Goal: Complete application form

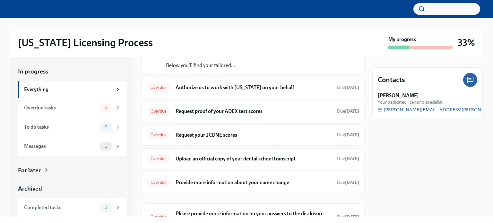
scroll to position [31, 0]
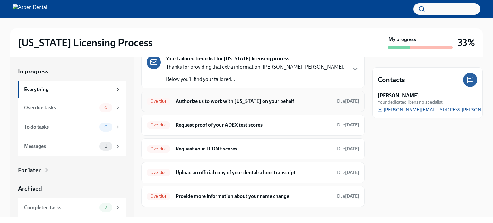
click at [252, 100] on h6 "Authorize us to work with [US_STATE] on your behalf" at bounding box center [254, 101] width 156 height 7
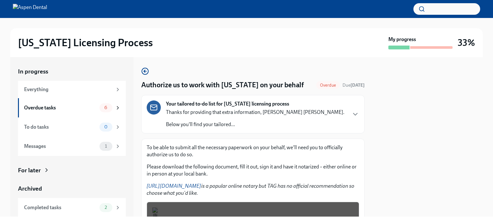
scroll to position [99, 0]
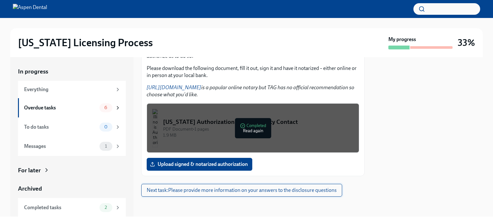
click at [176, 191] on span "Next task : Please provide more information on your answers to the disclosure q…" at bounding box center [242, 190] width 190 height 6
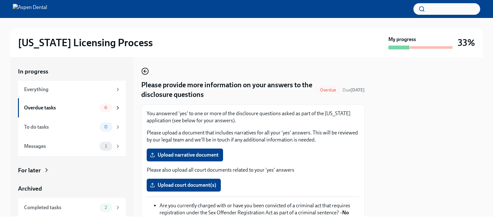
click at [145, 69] on icon "button" at bounding box center [145, 71] width 8 height 8
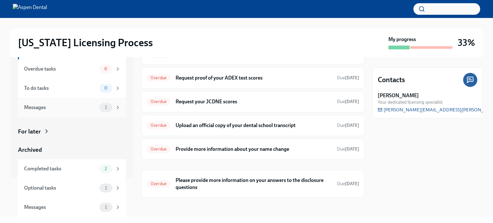
scroll to position [39, 0]
click at [82, 165] on div "Completed tasks 2" at bounding box center [72, 169] width 97 height 9
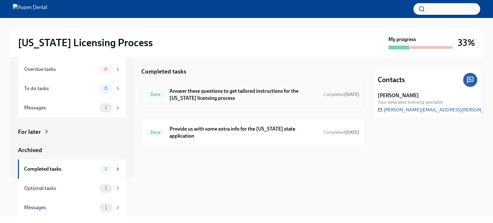
click at [218, 92] on h6 "Answer these questions to get tailored instructions for the [US_STATE] licensin…" at bounding box center [244, 95] width 149 height 14
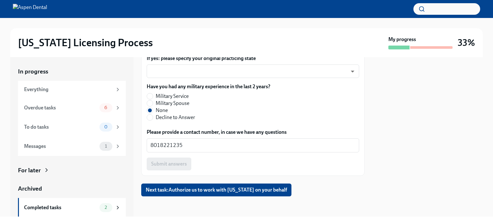
scroll to position [393, 0]
click at [52, 208] on div "Completed tasks" at bounding box center [60, 207] width 73 height 7
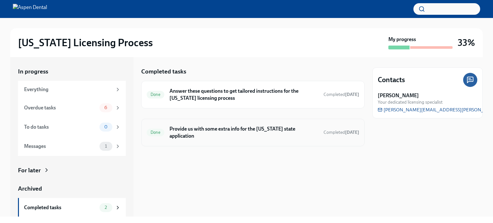
click at [180, 127] on h6 "Provide us with some extra info for the [US_STATE] state application" at bounding box center [244, 133] width 149 height 14
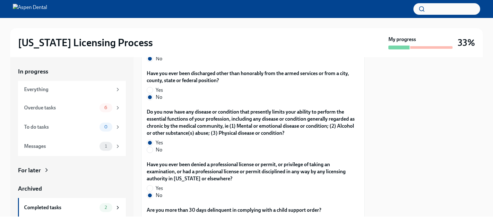
scroll to position [1307, 0]
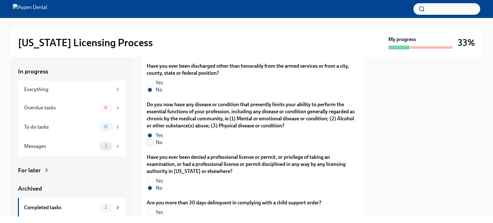
click at [150, 140] on input "No" at bounding box center [150, 143] width 6 height 6
radio input "true"
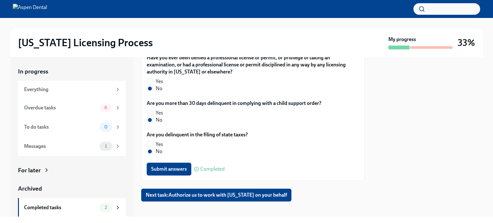
scroll to position [1411, 0]
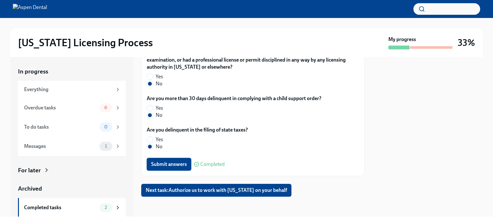
click at [163, 164] on span "Submit answers" at bounding box center [169, 164] width 36 height 6
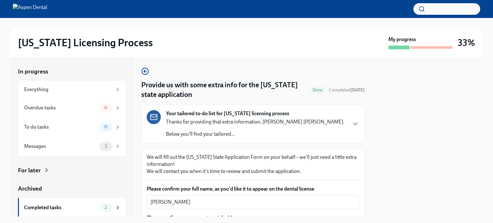
scroll to position [6, 0]
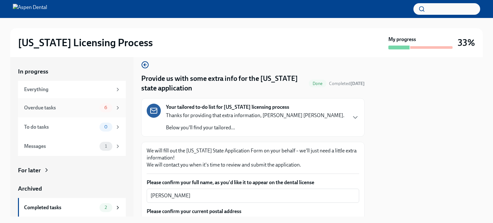
click at [44, 114] on div "Overdue tasks 6" at bounding box center [72, 107] width 108 height 19
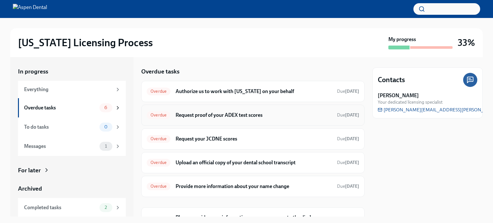
click at [222, 116] on h6 "Request proof of your ADEX test scores" at bounding box center [254, 115] width 156 height 7
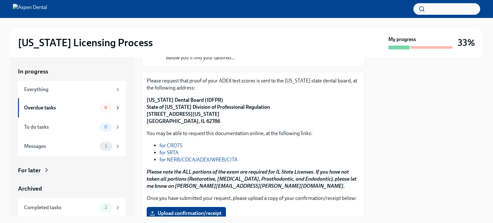
scroll to position [63, 0]
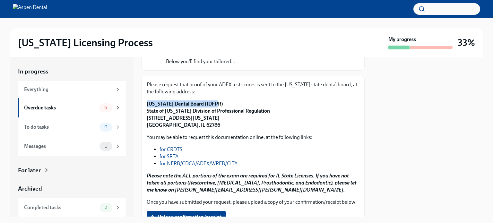
drag, startPoint x: 214, startPoint y: 101, endPoint x: 145, endPoint y: 106, distance: 68.8
click at [145, 106] on div "Please request that proof of your ADEX test scores is sent to the [US_STATE] st…" at bounding box center [252, 152] width 223 height 153
copy strong "[US_STATE] Dental Board (IDFPR)"
click at [252, 135] on p "You may be able to request this documentation online, at the following links:" at bounding box center [253, 137] width 213 height 7
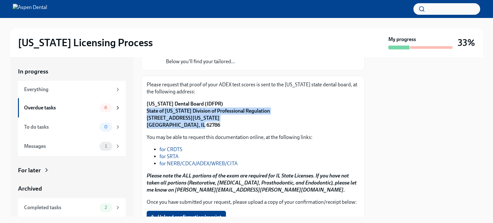
drag, startPoint x: 146, startPoint y: 109, endPoint x: 197, endPoint y: 126, distance: 53.1
click at [197, 126] on div "Please request that proof of your ADEX test scores is sent to the [US_STATE] st…" at bounding box center [252, 152] width 223 height 153
copy strong "State of [US_STATE] Division of Professional Regulation [STREET_ADDRESS][US_STA…"
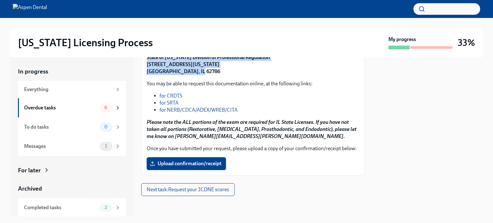
click at [192, 167] on span "Upload confirmation/receipt" at bounding box center [186, 164] width 70 height 6
click at [0, 0] on input "Upload confirmation/receipt" at bounding box center [0, 0] width 0 height 0
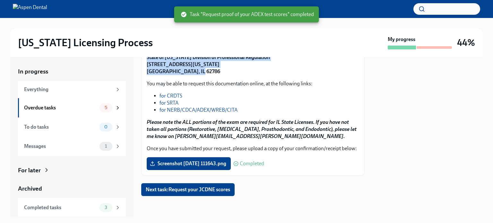
scroll to position [123, 0]
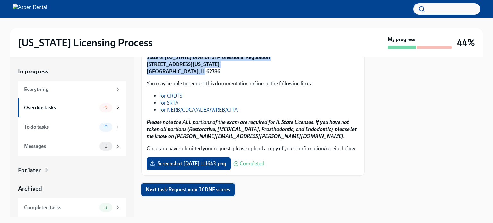
click at [183, 189] on span "Next task : Request your JCDNE scores" at bounding box center [188, 190] width 84 height 6
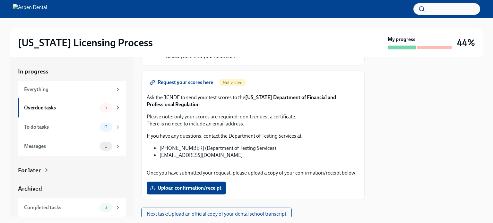
scroll to position [68, 0]
click at [197, 191] on span "Upload confirmation/receipt" at bounding box center [186, 188] width 70 height 6
click at [0, 0] on input "Upload confirmation/receipt" at bounding box center [0, 0] width 0 height 0
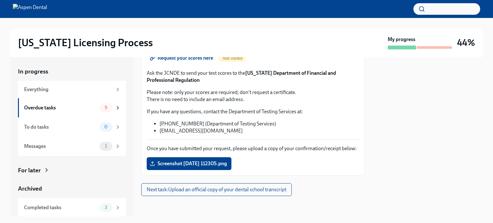
scroll to position [99, 0]
click at [241, 194] on button "Next task : Upload an official copy of your dental school transcript" at bounding box center [216, 189] width 151 height 13
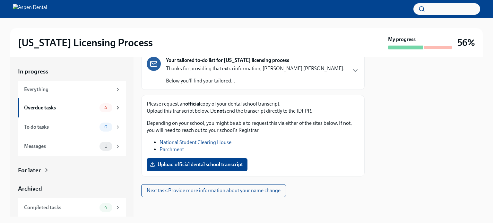
scroll to position [44, 0]
click at [218, 197] on div at bounding box center [252, 207] width 223 height 21
click at [212, 187] on span "Next task : Provide more information about your name change" at bounding box center [214, 190] width 134 height 6
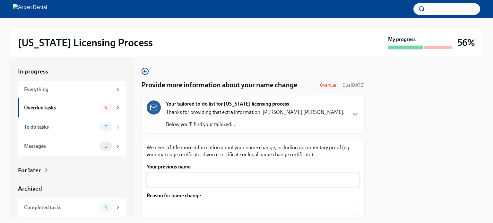
click at [204, 180] on textarea "Your previous name" at bounding box center [253, 180] width 205 height 8
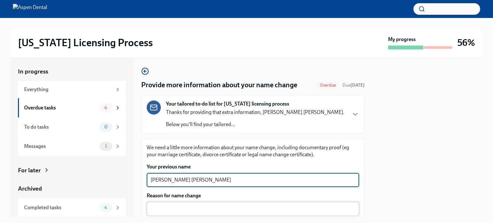
type textarea "[PERSON_NAME] [PERSON_NAME]"
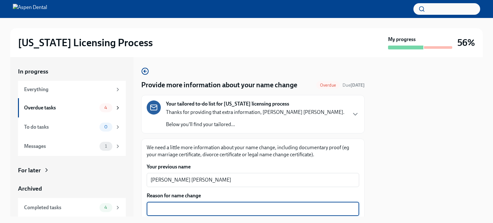
click at [183, 206] on textarea "Reason for name change" at bounding box center [253, 209] width 205 height 8
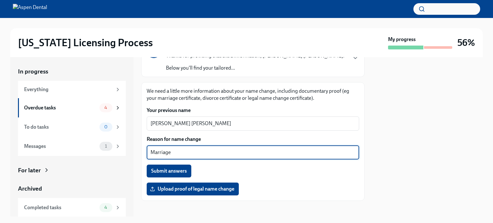
scroll to position [61, 0]
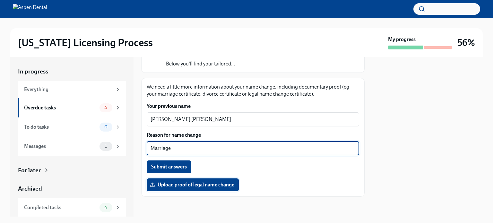
type textarea "Marriage"
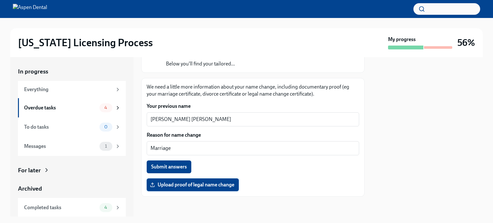
click at [185, 184] on span "Upload proof of legal name change" at bounding box center [192, 185] width 83 height 6
click at [0, 0] on input "Upload proof of legal name change" at bounding box center [0, 0] width 0 height 0
click at [204, 186] on span "Upload proof of legal name change" at bounding box center [192, 185] width 83 height 6
click at [0, 0] on input "Upload proof of legal name change" at bounding box center [0, 0] width 0 height 0
click at [179, 165] on span "Submit answers" at bounding box center [169, 167] width 36 height 6
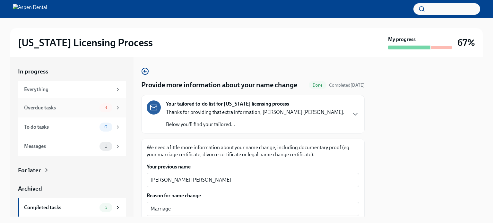
click at [84, 108] on div "Overdue tasks" at bounding box center [60, 107] width 73 height 7
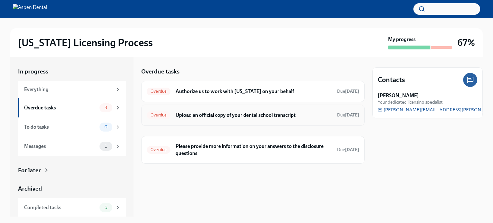
click at [204, 116] on h6 "Upload an official copy of your dental school transcript" at bounding box center [254, 115] width 156 height 7
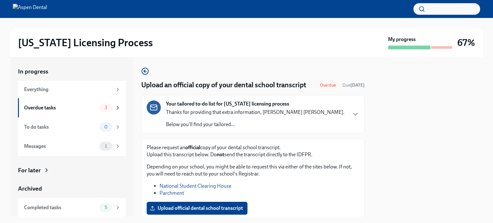
scroll to position [23, 0]
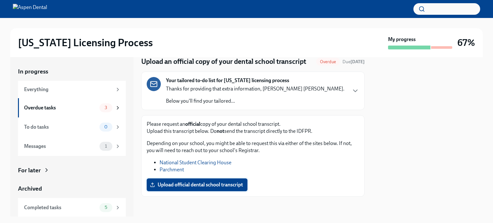
click at [183, 182] on span "Upload official dental school transcript" at bounding box center [197, 185] width 92 height 6
click at [0, 0] on input "Upload official dental school transcript" at bounding box center [0, 0] width 0 height 0
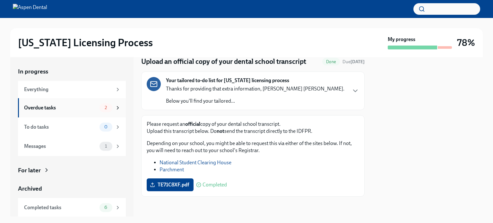
click at [90, 109] on div "Overdue tasks" at bounding box center [60, 107] width 73 height 7
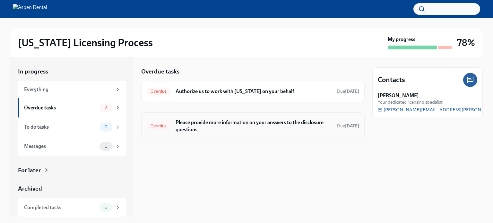
click at [195, 129] on h6 "Please provide more information on your answers to the disclosure questions" at bounding box center [254, 126] width 156 height 14
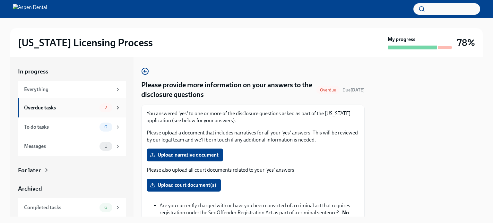
click at [88, 107] on div "Overdue tasks" at bounding box center [60, 107] width 73 height 7
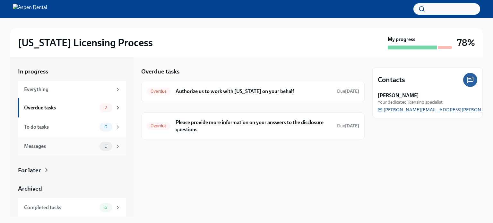
scroll to position [39, 0]
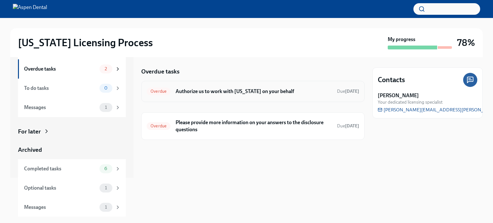
click at [168, 91] on span "Overdue" at bounding box center [159, 91] width 24 height 5
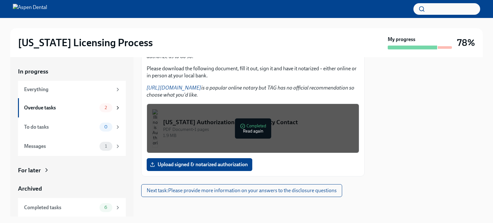
scroll to position [98, 0]
click at [240, 130] on div "PDF Document • 1 pages" at bounding box center [258, 130] width 191 height 6
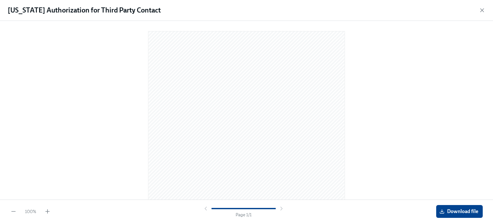
scroll to position [86, 0]
click at [449, 213] on span "Download file" at bounding box center [460, 211] width 38 height 6
click at [484, 11] on icon "button" at bounding box center [482, 10] width 6 height 6
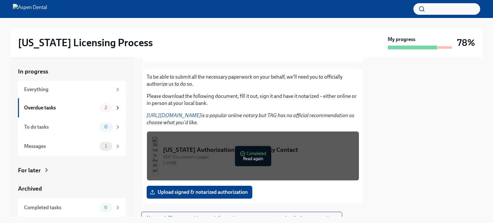
scroll to position [99, 0]
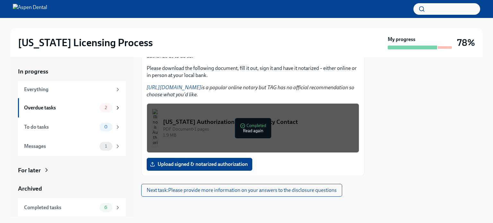
click at [201, 144] on button "[US_STATE] Authorization for Third Party Contact PDF Document • 1 pages 1.9 MB …" at bounding box center [253, 127] width 213 height 49
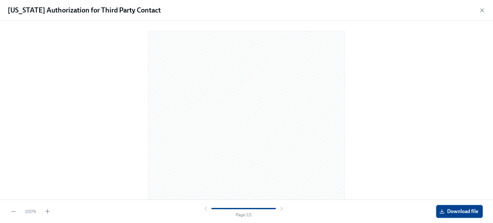
click at [450, 211] on span "Download file" at bounding box center [460, 211] width 38 height 6
click at [486, 12] on div "[US_STATE] Authorization for Third Party Contact" at bounding box center [246, 10] width 493 height 21
click at [484, 11] on icon "button" at bounding box center [482, 10] width 6 height 6
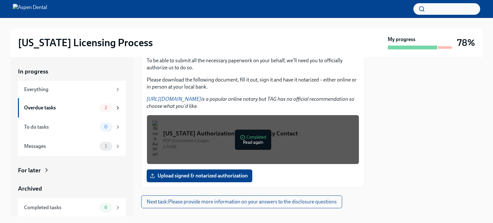
scroll to position [90, 0]
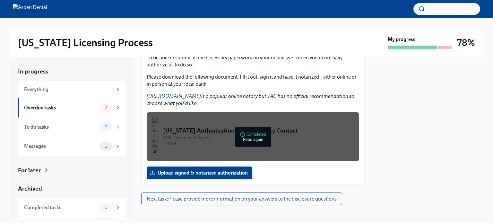
click at [202, 173] on span "Upload signed & notarized authorization" at bounding box center [199, 173] width 97 height 6
click at [0, 0] on input "Upload signed & notarized authorization" at bounding box center [0, 0] width 0 height 0
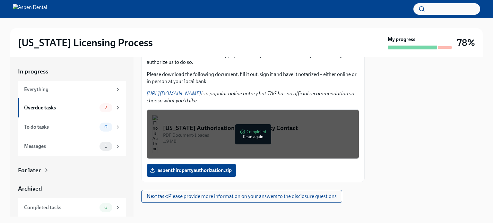
scroll to position [99, 0]
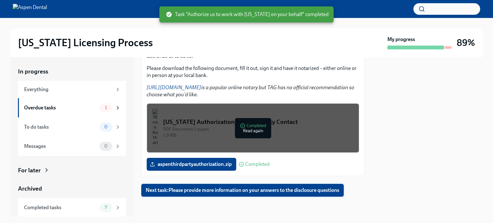
click at [238, 193] on span "Next task : Please provide more information on your answers to the disclosure q…" at bounding box center [243, 190] width 194 height 6
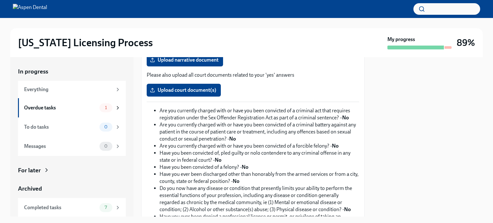
scroll to position [153, 0]
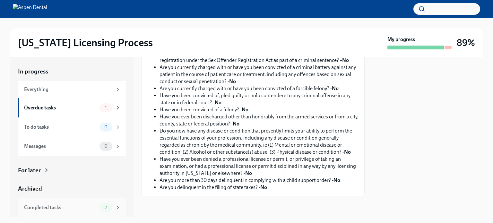
click at [101, 209] on span "7" at bounding box center [106, 207] width 10 height 5
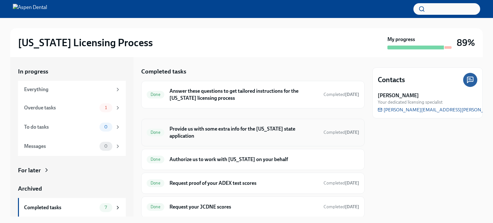
scroll to position [1, 0]
click at [206, 135] on h6 "Provide us with some extra info for the [US_STATE] state application" at bounding box center [244, 132] width 149 height 14
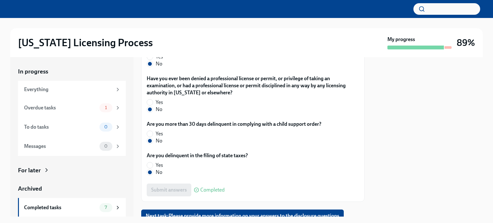
scroll to position [1411, 0]
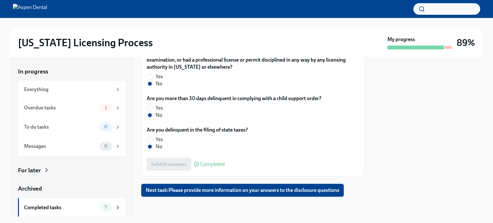
click at [282, 190] on span "Next task : Please provide more information on your answers to the disclosure q…" at bounding box center [243, 190] width 194 height 6
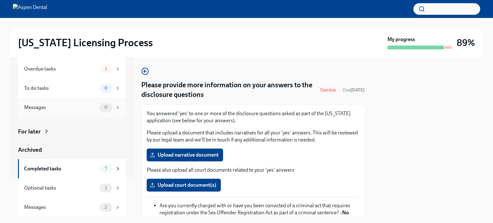
scroll to position [39, 0]
click at [63, 186] on div "Optional tasks" at bounding box center [60, 188] width 73 height 7
